Goal: Task Accomplishment & Management: Use online tool/utility

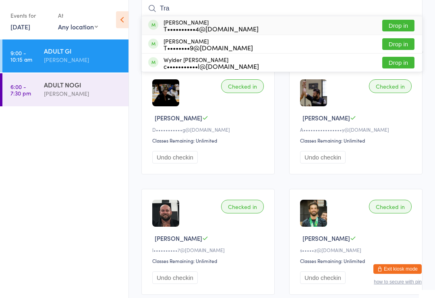
type input "Tra"
click at [402, 25] on button "Drop in" at bounding box center [399, 26] width 32 height 12
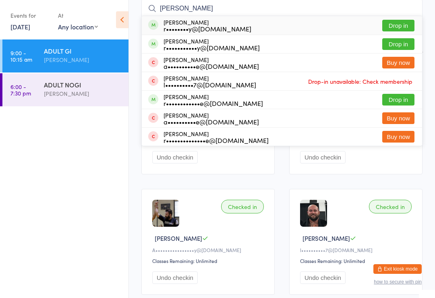
type input "[PERSON_NAME]"
click at [392, 39] on button "Drop in" at bounding box center [399, 44] width 32 height 12
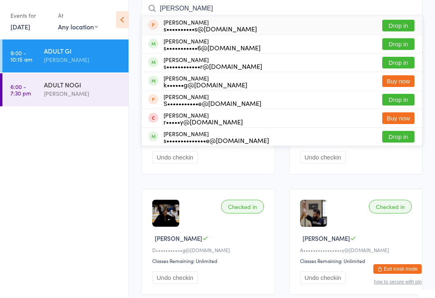
type input "[PERSON_NAME]"
click at [403, 45] on button "Drop in" at bounding box center [399, 44] width 32 height 12
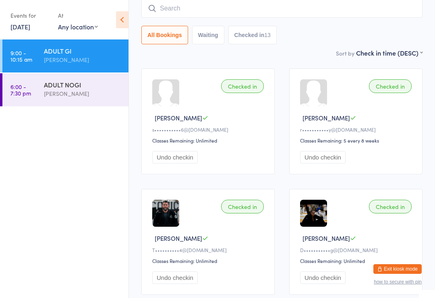
click at [60, 90] on div "[PERSON_NAME]" at bounding box center [83, 93] width 78 height 9
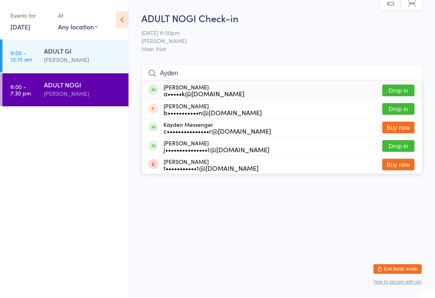
type input "Ayden"
click at [403, 87] on button "Drop in" at bounding box center [399, 91] width 32 height 12
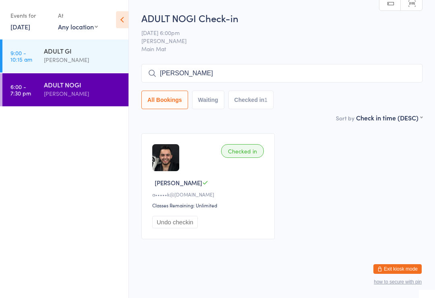
type input "[PERSON_NAME]"
